Goal: Transaction & Acquisition: Purchase product/service

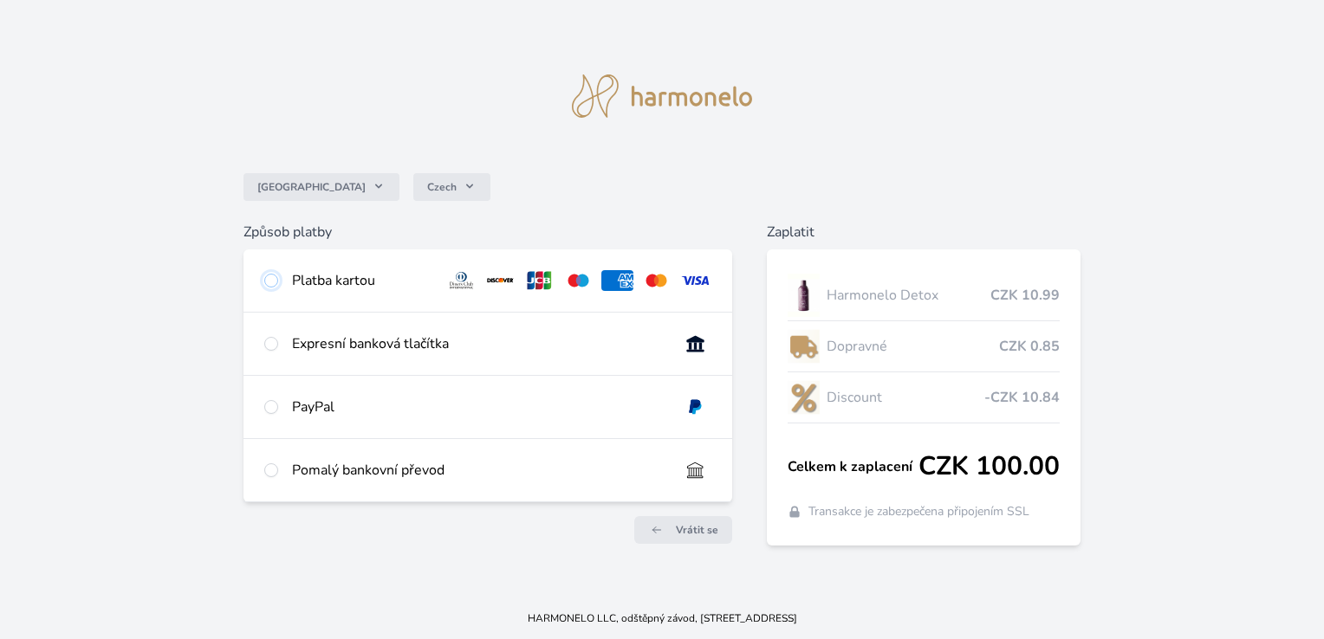
click at [272, 283] on input "radio" at bounding box center [271, 281] width 14 height 14
radio input "true"
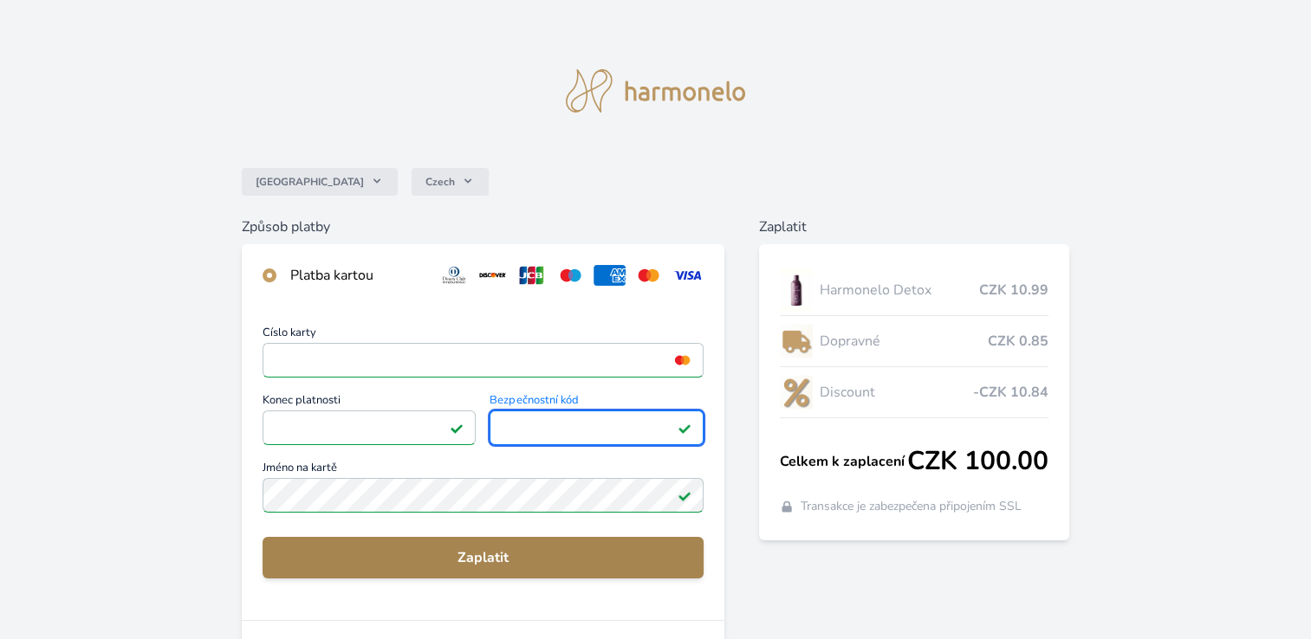
click at [525, 554] on span "Zaplatit" at bounding box center [482, 558] width 413 height 21
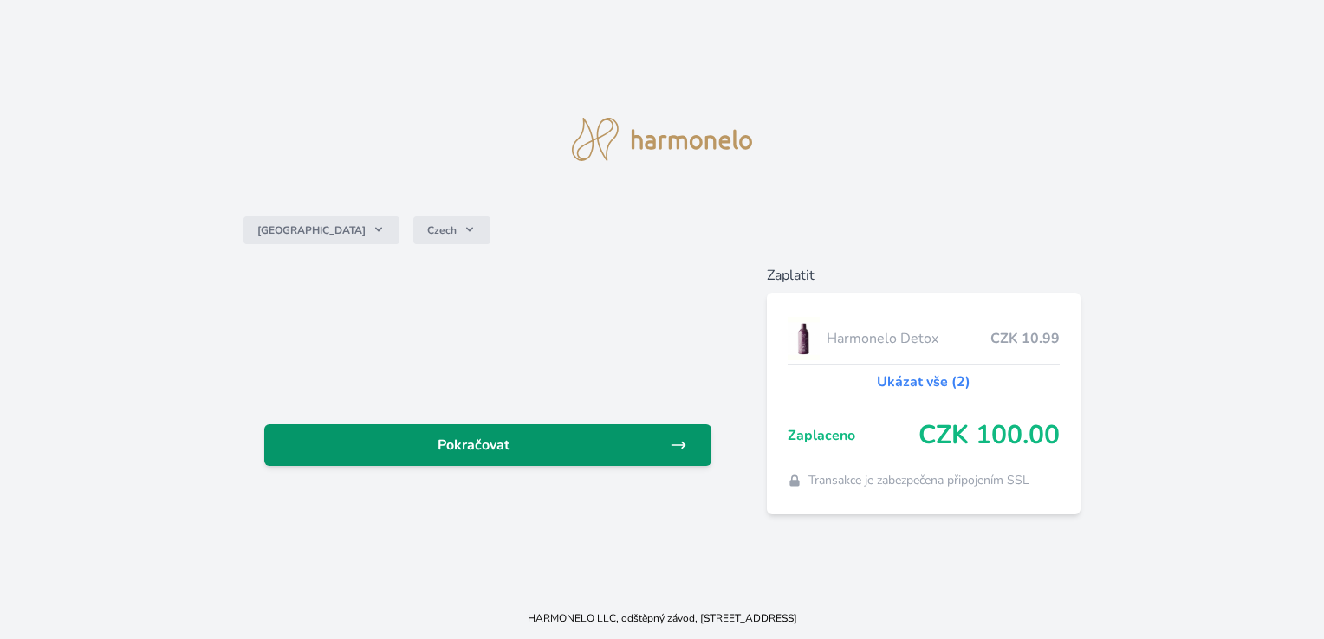
click at [492, 448] on span "Pokračovat" at bounding box center [473, 445] width 391 height 21
